Goal: Task Accomplishment & Management: Complete application form

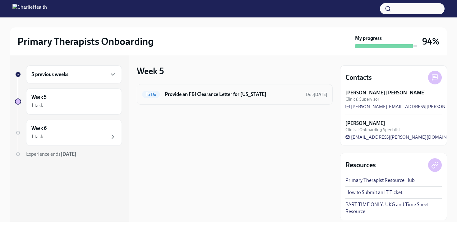
click at [236, 98] on div "To Do Provide an FBI Clearance Letter for [US_STATE] Due [DATE]" at bounding box center [234, 94] width 185 height 10
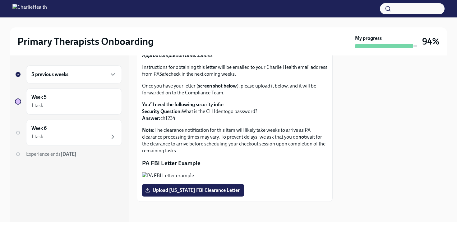
scroll to position [60, 0]
click at [96, 76] on div "5 previous weeks" at bounding box center [73, 74] width 85 height 7
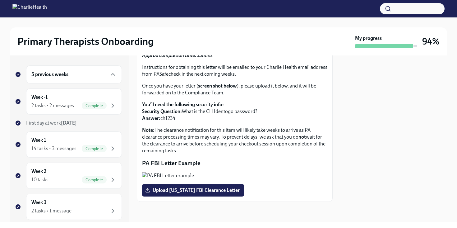
click at [96, 76] on div "5 previous weeks" at bounding box center [73, 74] width 85 height 7
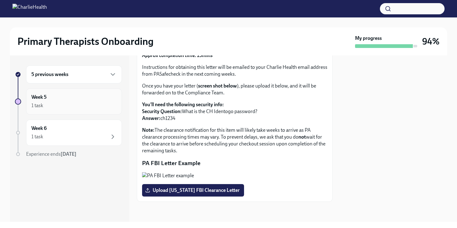
click at [89, 107] on div "1 task" at bounding box center [73, 105] width 85 height 7
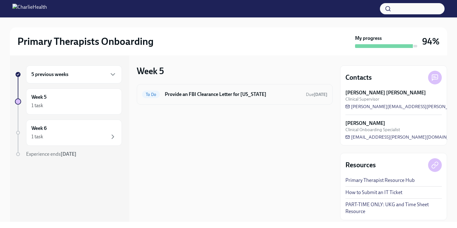
click at [240, 95] on h6 "Provide an FBI Clearance Letter for [US_STATE]" at bounding box center [233, 94] width 136 height 7
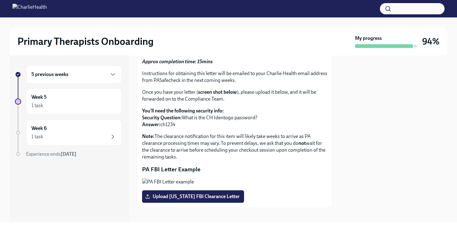
scroll to position [100, 0]
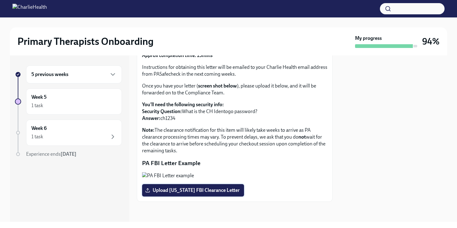
click at [197, 193] on span "Upload [US_STATE] FBI Clearance Letter" at bounding box center [193, 190] width 93 height 6
click at [0, 0] on input "Upload [US_STATE] FBI Clearance Letter" at bounding box center [0, 0] width 0 height 0
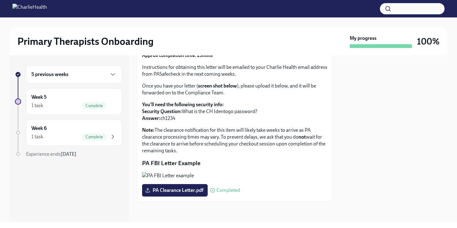
scroll to position [0, 0]
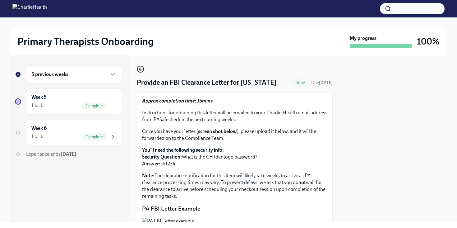
click at [142, 68] on icon "button" at bounding box center [140, 68] width 7 height 7
